Goal: Task Accomplishment & Management: Manage account settings

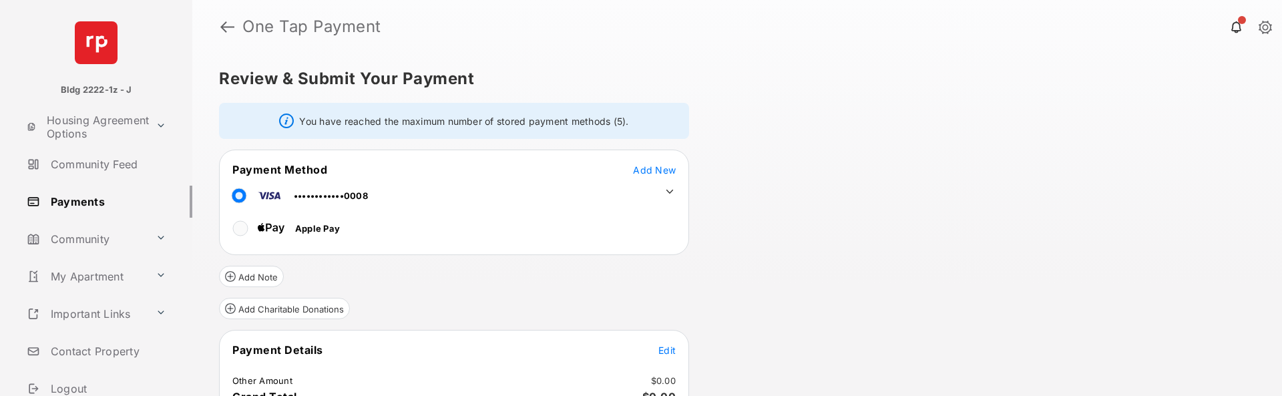
click at [646, 169] on span "Add New" at bounding box center [654, 169] width 43 height 11
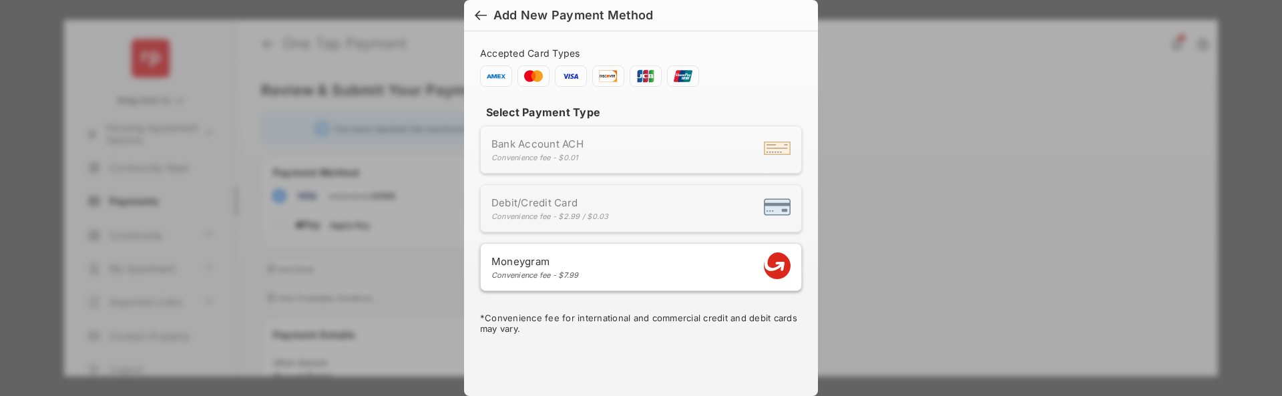
click at [478, 16] on div at bounding box center [481, 16] width 12 height 15
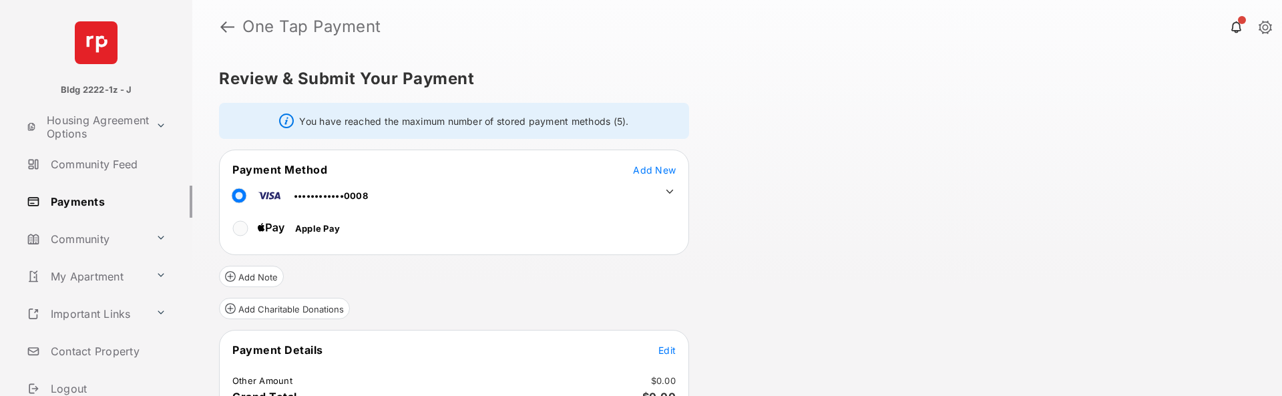
click at [766, 296] on div "Review & Submit Your Payment You have reached the maximum number of stored paym…" at bounding box center [737, 224] width 1090 height 342
click at [89, 198] on link "Payments" at bounding box center [106, 202] width 171 height 32
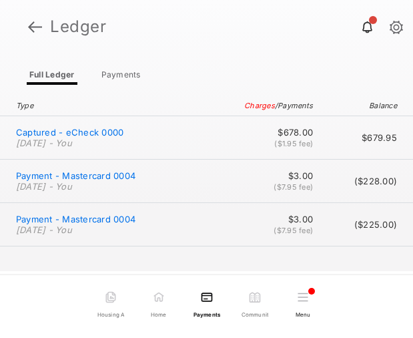
click at [114, 75] on link "Payments" at bounding box center [121, 76] width 61 height 15
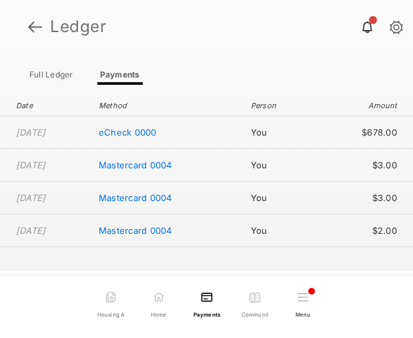
click at [304, 306] on span "Menu" at bounding box center [303, 311] width 15 height 15
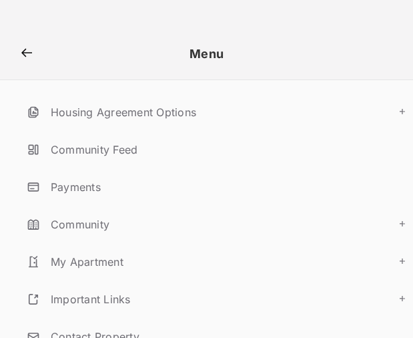
click at [94, 192] on link "Payments" at bounding box center [217, 187] width 392 height 32
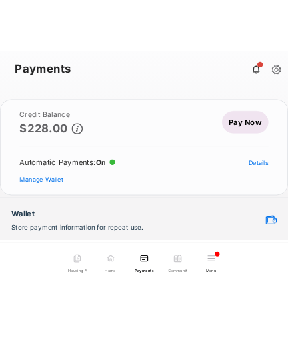
scroll to position [101, 0]
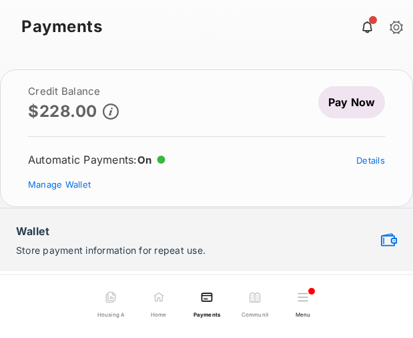
click at [97, 244] on p "Store payment information for repeat use." at bounding box center [178, 250] width 324 height 14
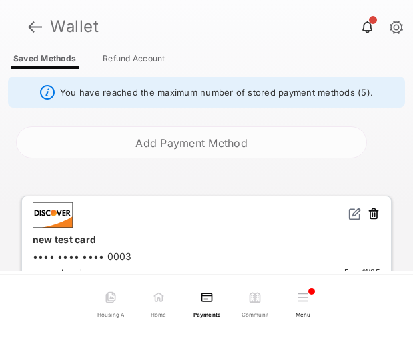
click at [155, 147] on div "You have reached the maximum number of stored payment methods (5). Add Payment …" at bounding box center [206, 172] width 413 height 206
click at [191, 146] on div "You have reached the maximum number of stored payment methods (5). Add Payment …" at bounding box center [206, 172] width 413 height 206
click at [194, 141] on div "You have reached the maximum number of stored payment methods (5). Add Payment …" at bounding box center [206, 172] width 413 height 206
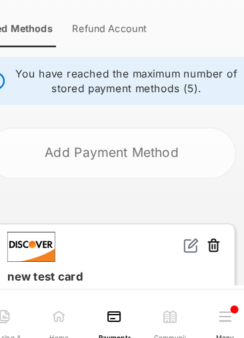
click at [128, 174] on div "You have reached the maximum number of stored payment methods (5). Add Payment …" at bounding box center [122, 174] width 244 height 202
